Goal: Find specific page/section: Find specific page/section

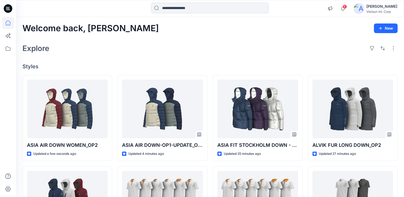
click at [173, 30] on div "Welcome back, [PERSON_NAME] New" at bounding box center [209, 29] width 375 height 10
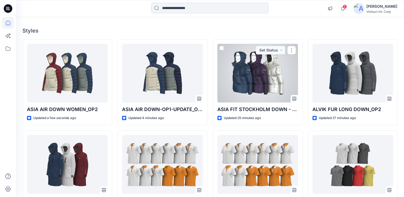
scroll to position [27, 0]
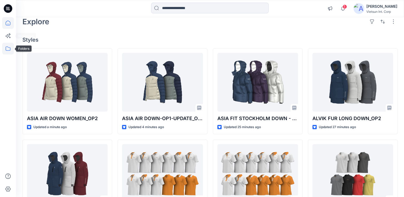
click at [9, 50] on icon at bounding box center [8, 49] width 12 height 12
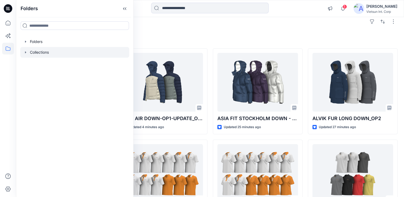
click at [29, 53] on div at bounding box center [74, 52] width 109 height 11
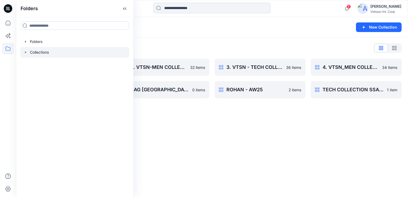
click at [207, 118] on div "Collections New Collection Collections List 1. VTSN - TECH COLLECTION SSAW25 17…" at bounding box center [212, 107] width 392 height 180
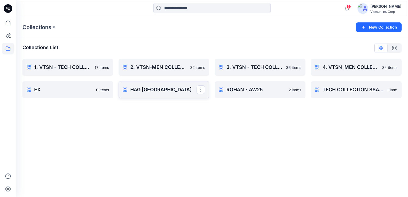
click at [160, 90] on p "HAG [GEOGRAPHIC_DATA]" at bounding box center [163, 89] width 66 height 7
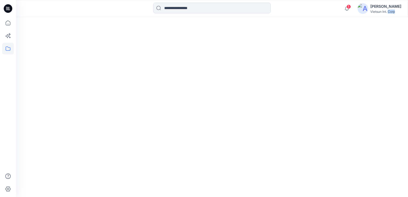
click at [160, 90] on div at bounding box center [212, 107] width 392 height 180
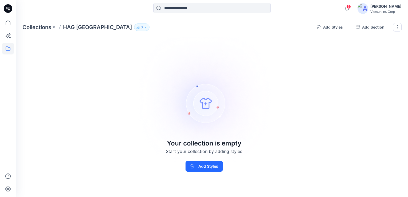
click at [88, 27] on p "HAG [GEOGRAPHIC_DATA]" at bounding box center [97, 27] width 69 height 7
click at [108, 79] on div "Collections HAG CHINA 3 Add Styles Add Section Rename Collection Clone Collecti…" at bounding box center [212, 107] width 392 height 180
click at [4, 46] on icon at bounding box center [8, 49] width 12 height 12
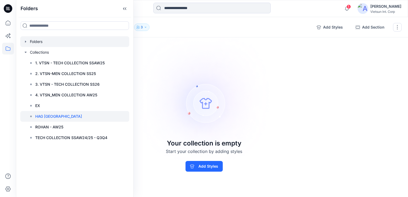
click at [32, 42] on div at bounding box center [74, 41] width 109 height 11
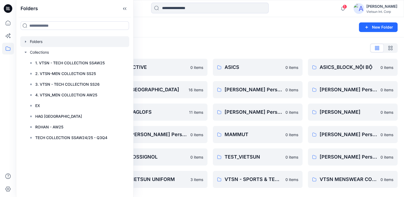
click at [214, 43] on div "Folders List 3D COLLECTION SS23-[DEMOGRAPHIC_DATA] 0 items BACK UP 0 items Elev…" at bounding box center [210, 126] width 388 height 179
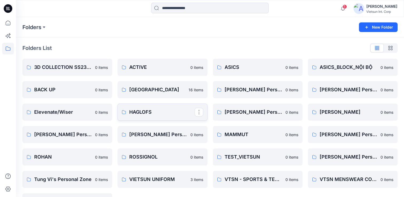
click at [151, 110] on p "HAGLOFS" at bounding box center [161, 111] width 65 height 7
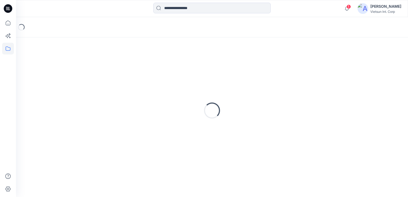
click at [151, 110] on div "Loading..." at bounding box center [211, 111] width 379 height 134
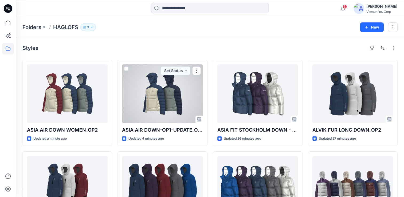
drag, startPoint x: 151, startPoint y: 110, endPoint x: 213, endPoint y: 43, distance: 91.6
click at [213, 43] on div "Styles ASIA AIR DOWN WOMEN_OP2 Updated a minute ago ALVIK FUR LONG DOWN WOMEN-O…" at bounding box center [210, 186] width 388 height 298
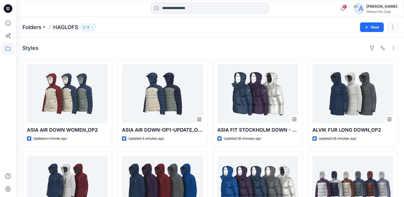
click at [400, 60] on div "Styles ASIA AIR DOWN WOMEN_OP2 Updated a minute ago ALVIK FUR LONG DOWN WOMEN-O…" at bounding box center [210, 186] width 388 height 298
click at [391, 28] on button "button" at bounding box center [393, 27] width 10 height 10
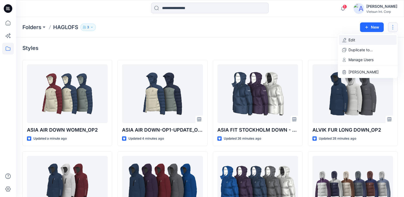
click at [354, 41] on p "Edit" at bounding box center [352, 40] width 7 height 6
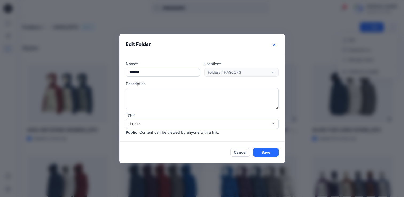
click at [277, 46] on button "Close" at bounding box center [274, 45] width 9 height 9
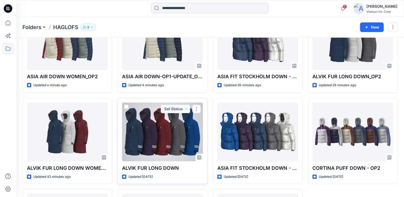
scroll to position [27, 0]
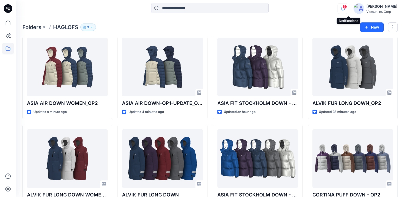
drag, startPoint x: 349, startPoint y: 7, endPoint x: 349, endPoint y: 11, distance: 4.3
click at [347, 7] on span "5" at bounding box center [345, 7] width 4 height 4
